Goal: Task Accomplishment & Management: Use online tool/utility

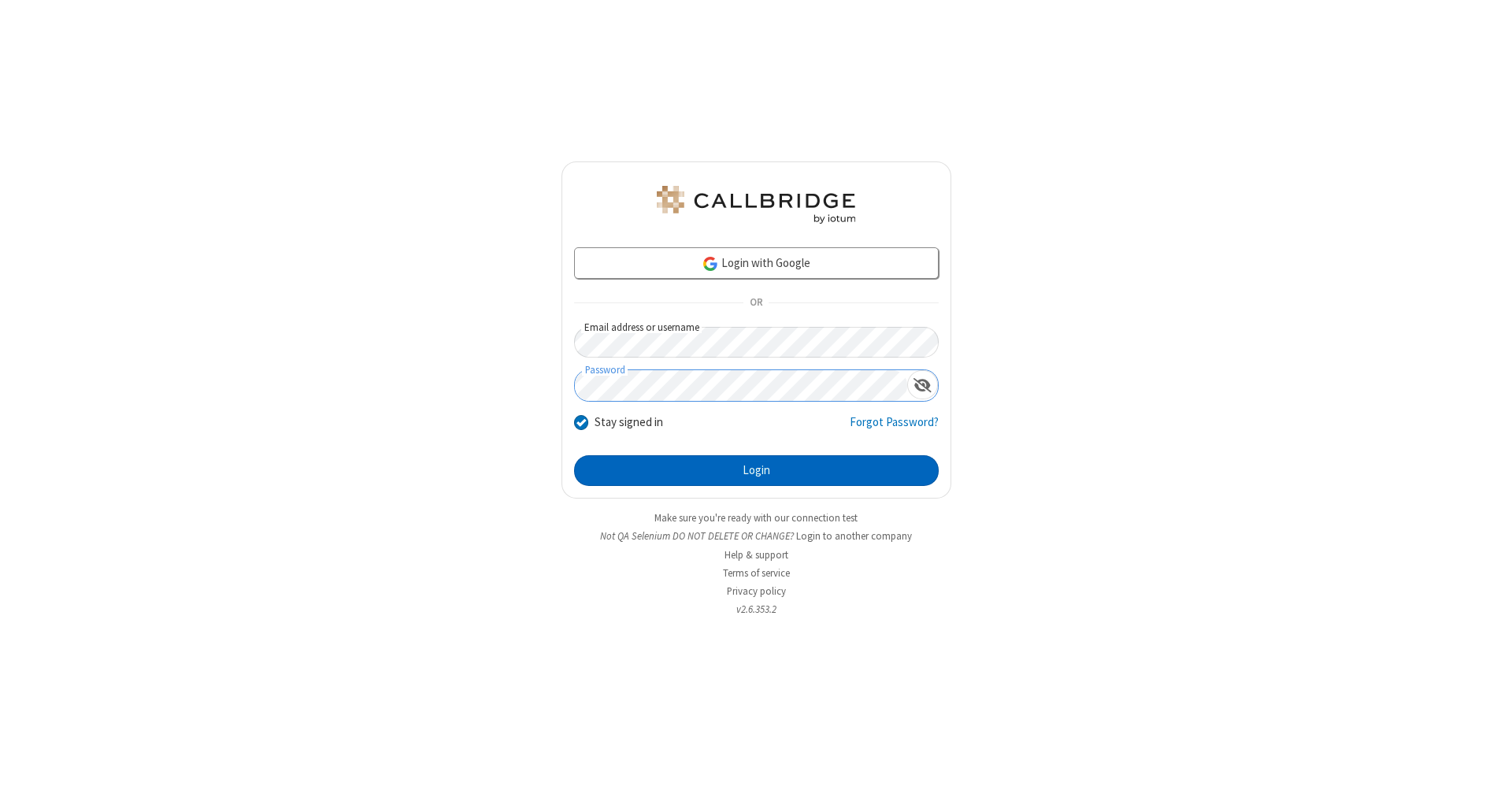
click at [756, 471] on button "Login" at bounding box center [756, 471] width 364 height 32
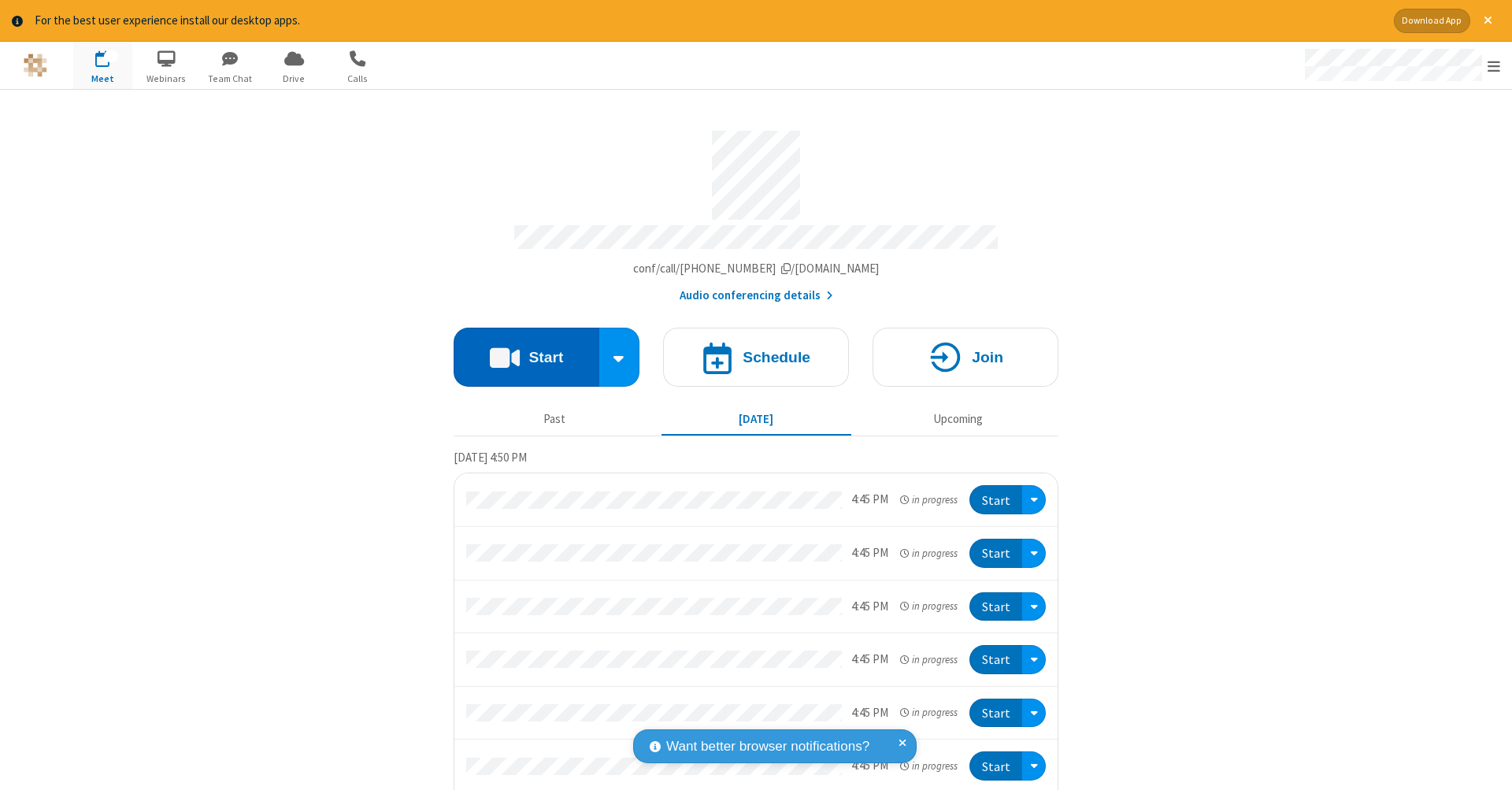
click at [520, 349] on button "Start" at bounding box center [527, 357] width 145 height 59
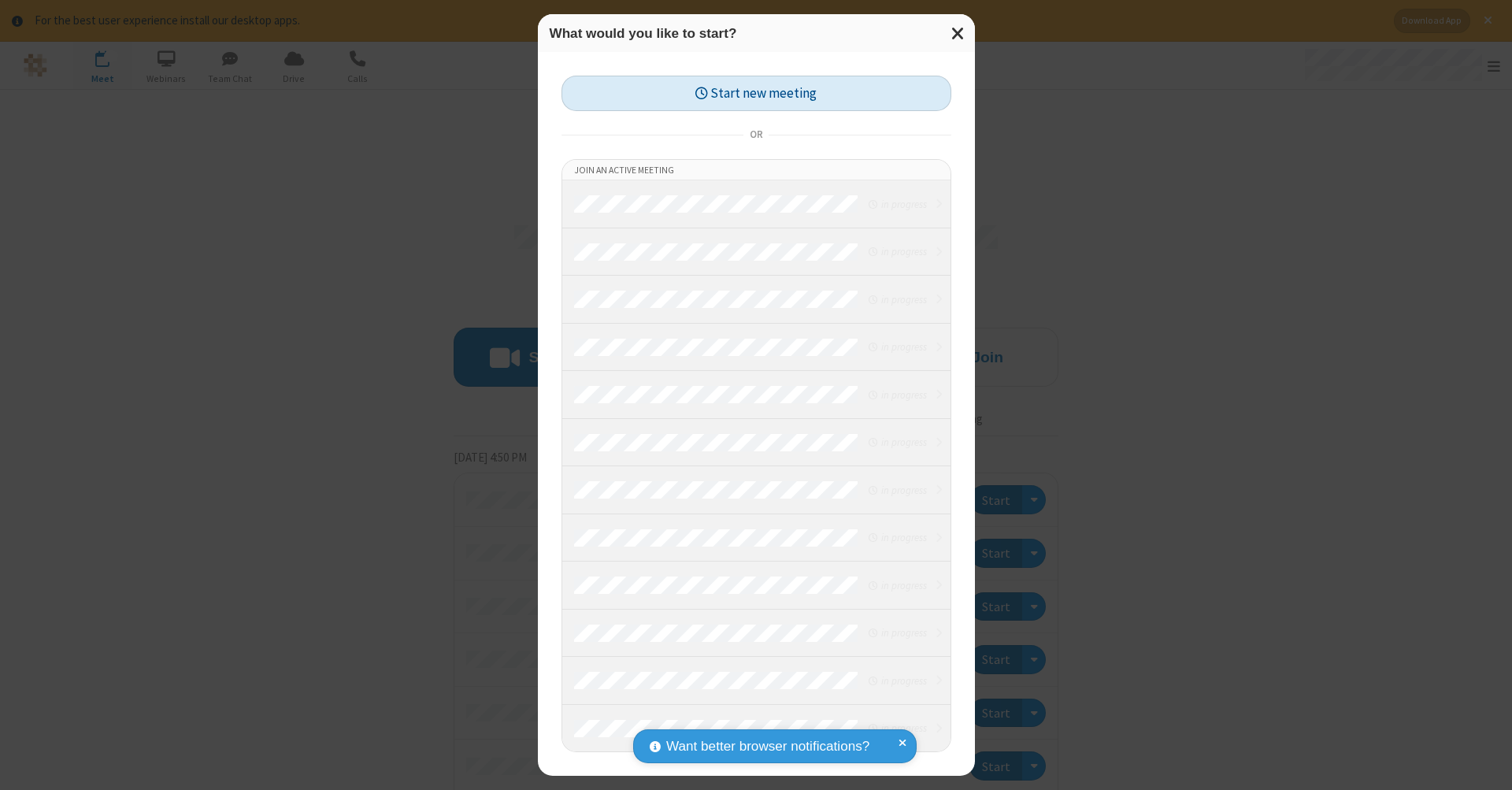
click at [756, 93] on button "Start new meeting" at bounding box center [756, 93] width 389 height 35
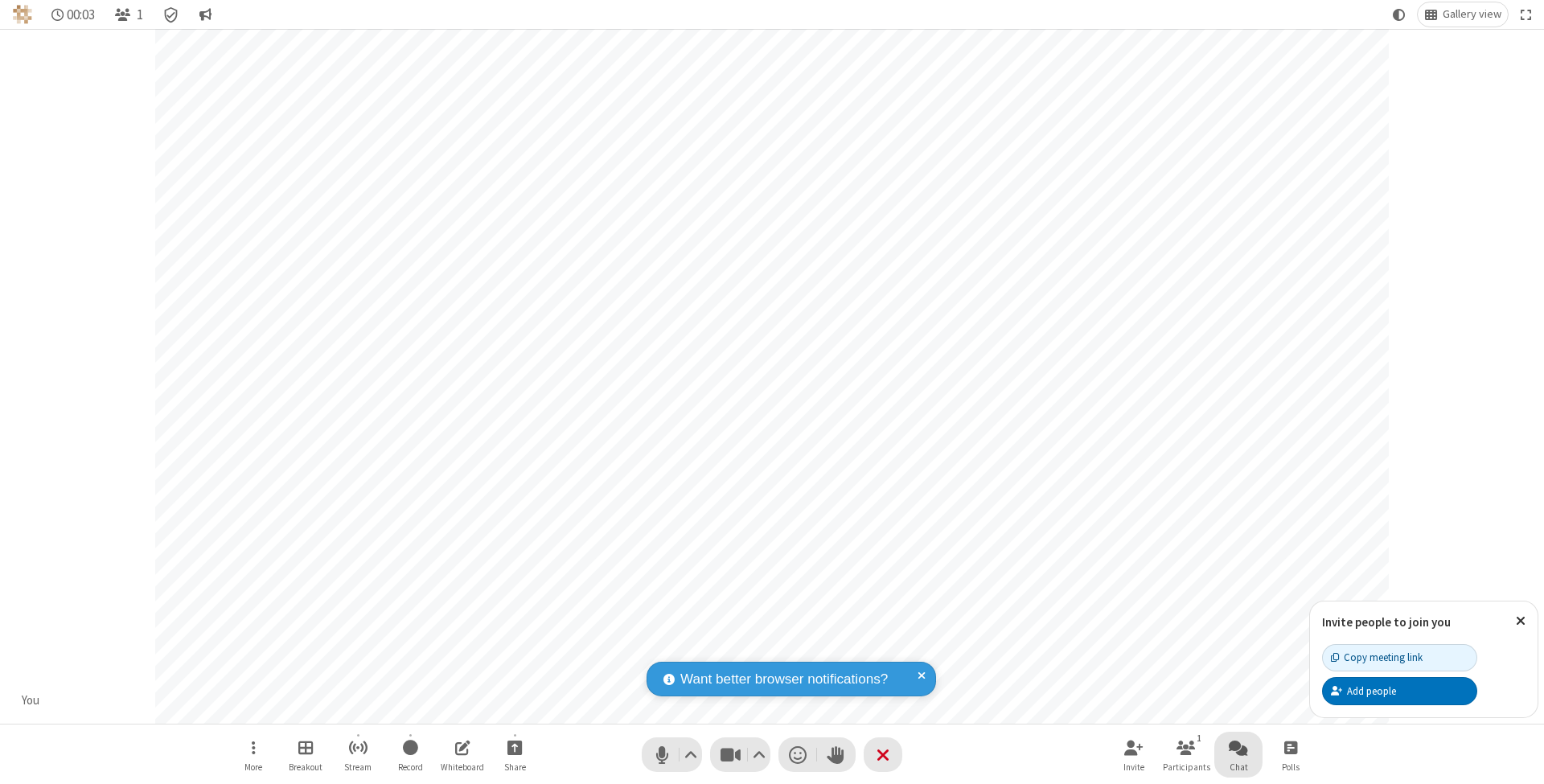
click at [1238, 746] on span "Open chat" at bounding box center [1238, 747] width 20 height 20
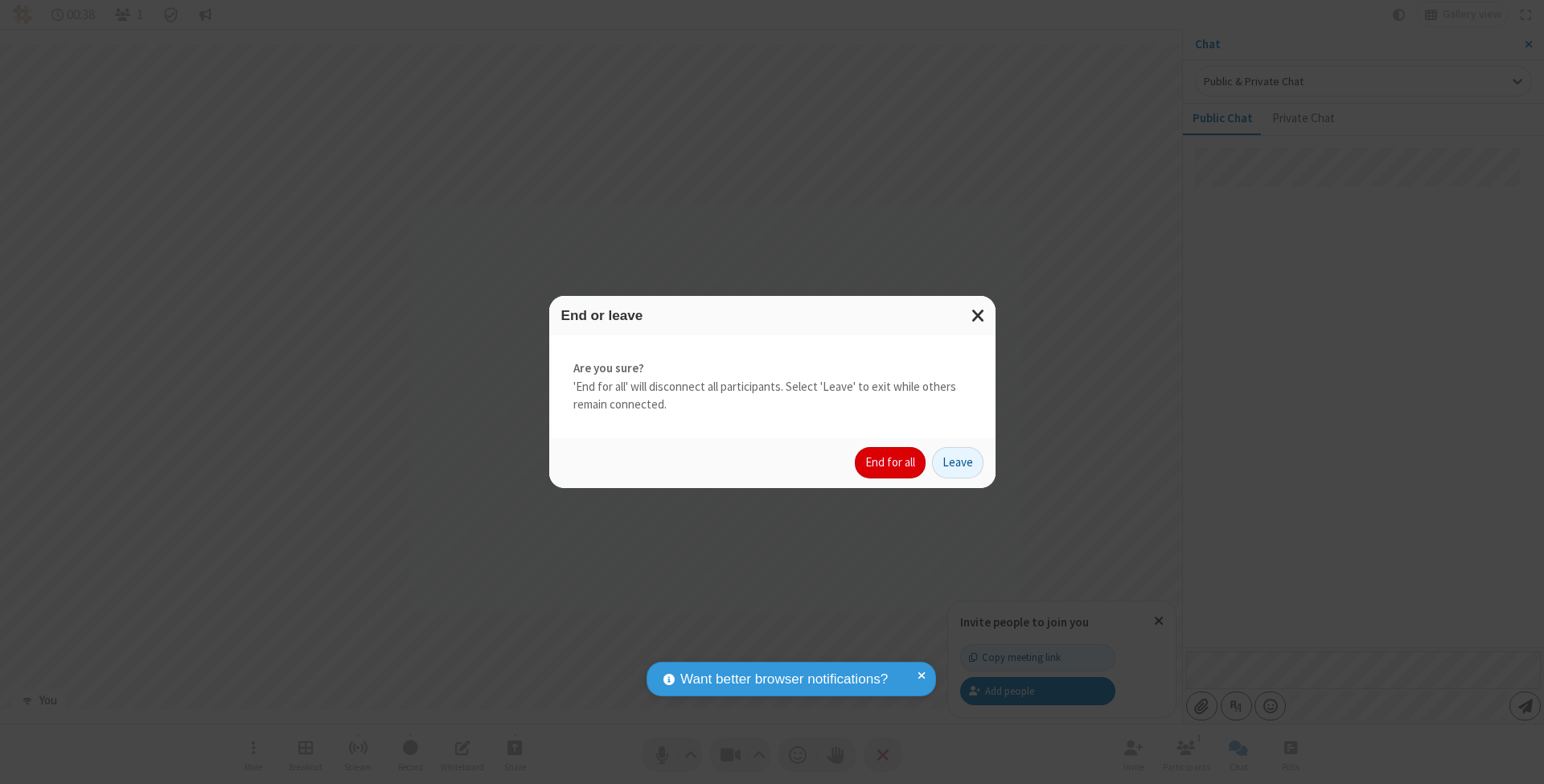
click at [891, 462] on button "End for all" at bounding box center [889, 463] width 71 height 32
